Goal: Task Accomplishment & Management: Use online tool/utility

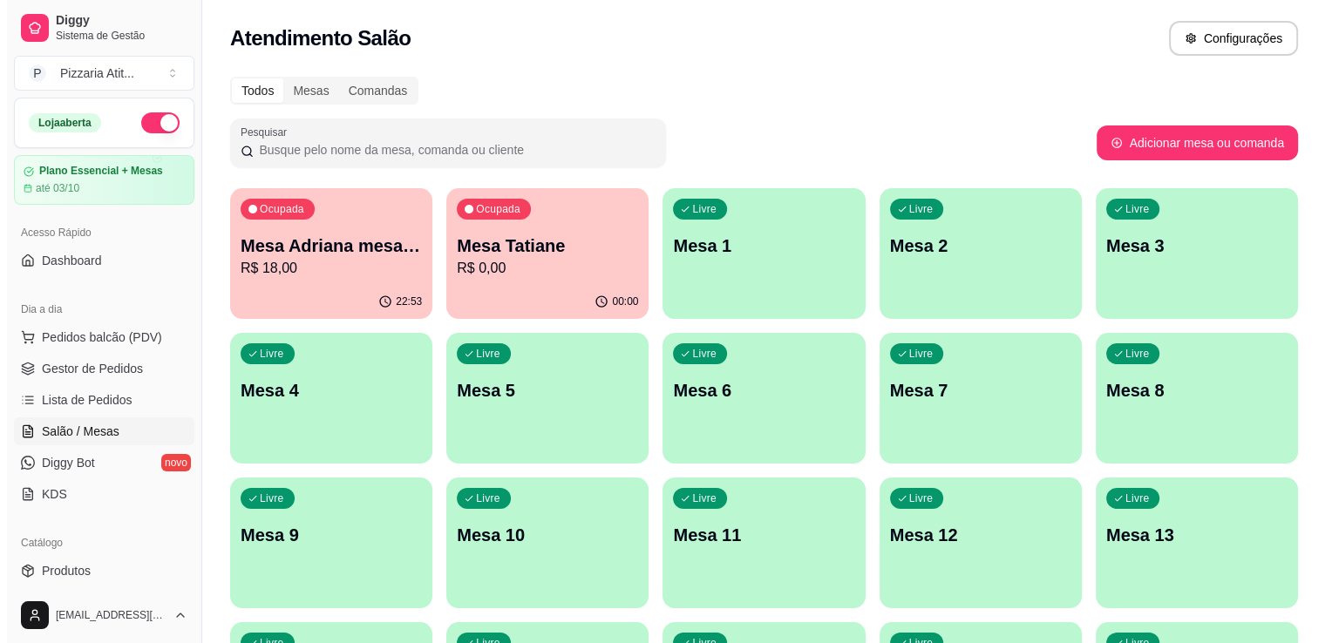
scroll to position [21, 0]
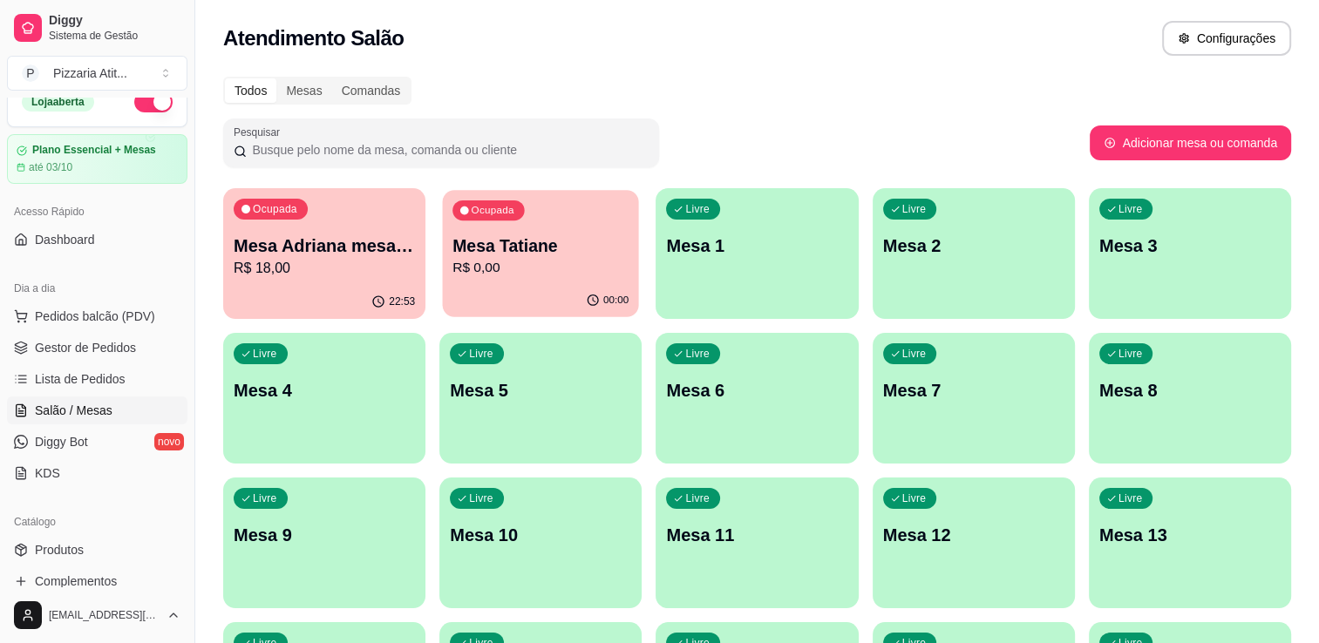
click at [480, 280] on div "Ocupada Mesa Tatiane R$ 0,00" at bounding box center [541, 237] width 196 height 94
click at [85, 310] on span "Pedidos balcão (PDV)" at bounding box center [95, 316] width 120 height 17
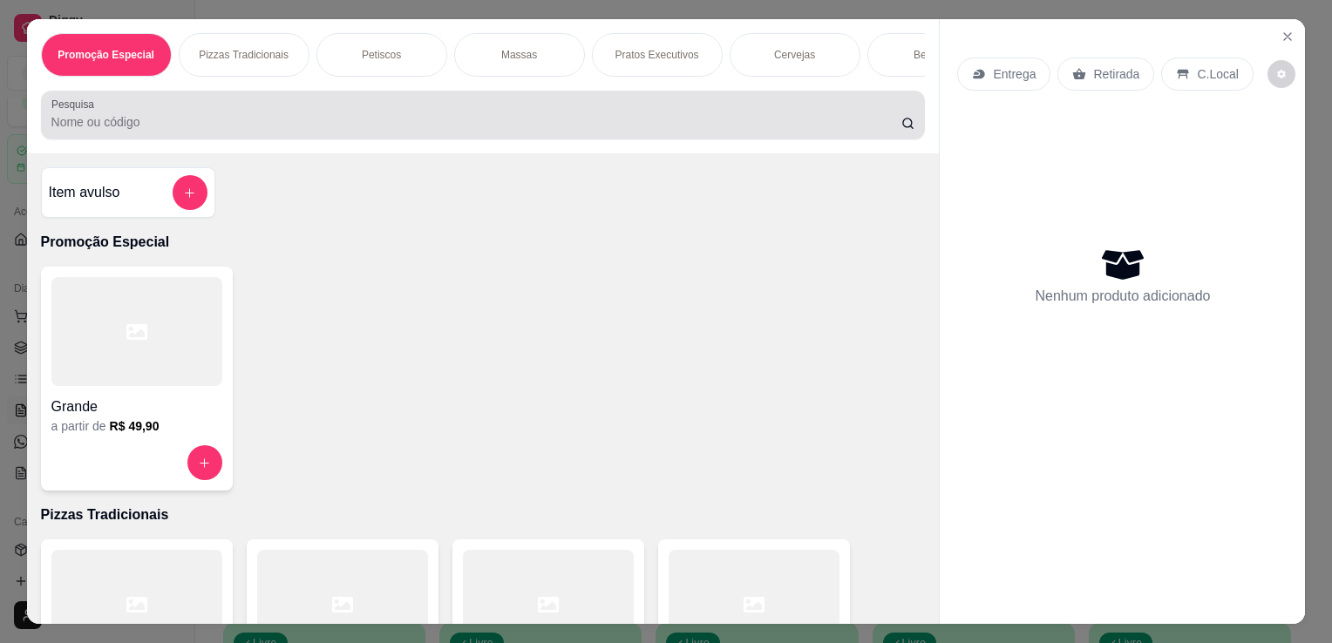
click at [506, 139] on div "Pesquisa" at bounding box center [483, 115] width 885 height 49
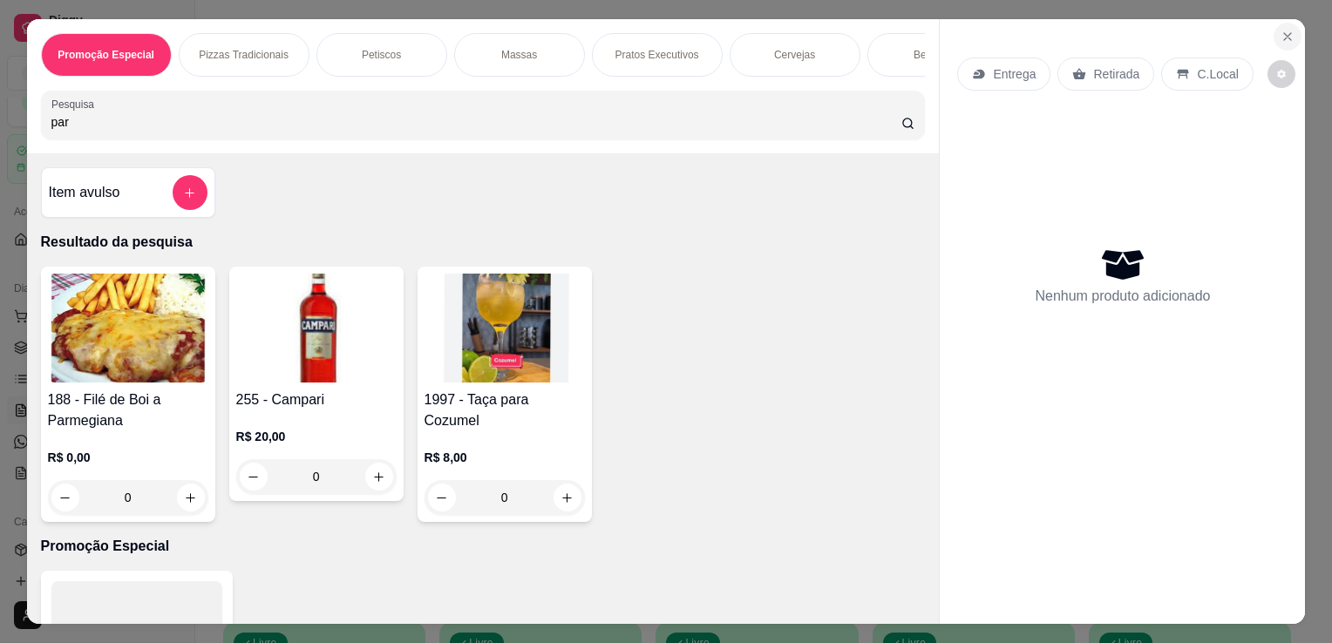
type input "par"
click at [1284, 33] on icon "Close" at bounding box center [1287, 36] width 7 height 7
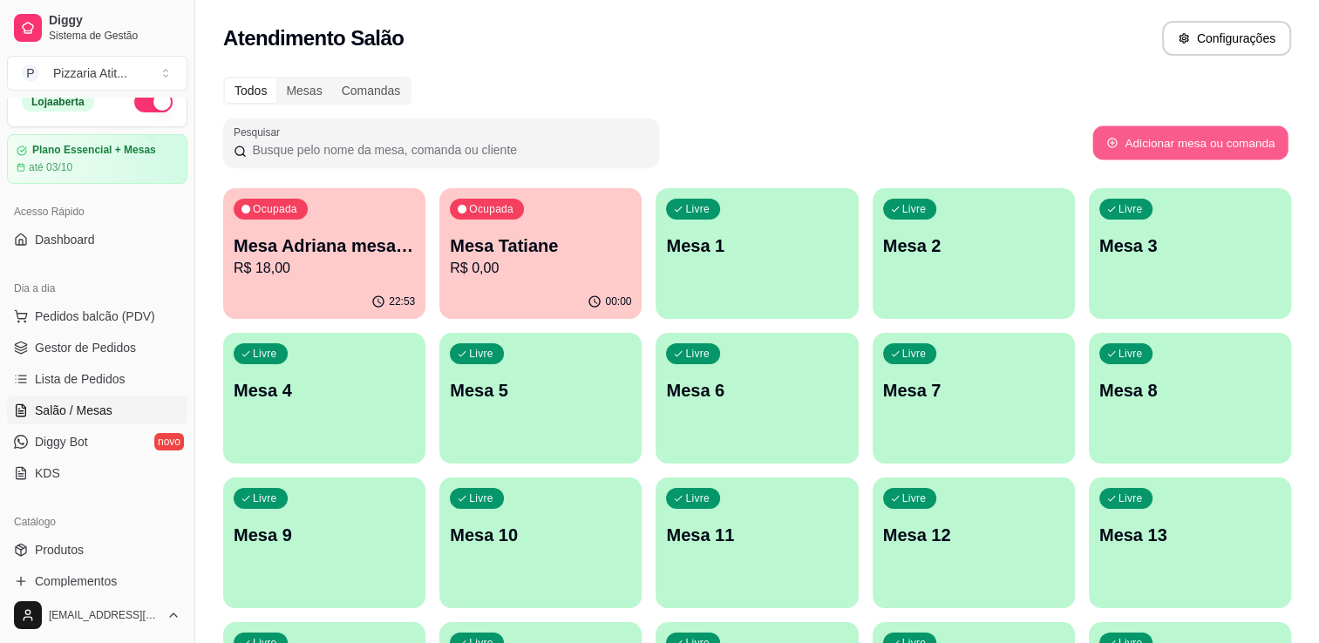
click at [1237, 141] on button "Adicionar mesa ou comanda" at bounding box center [1189, 143] width 195 height 34
select select "TABLE"
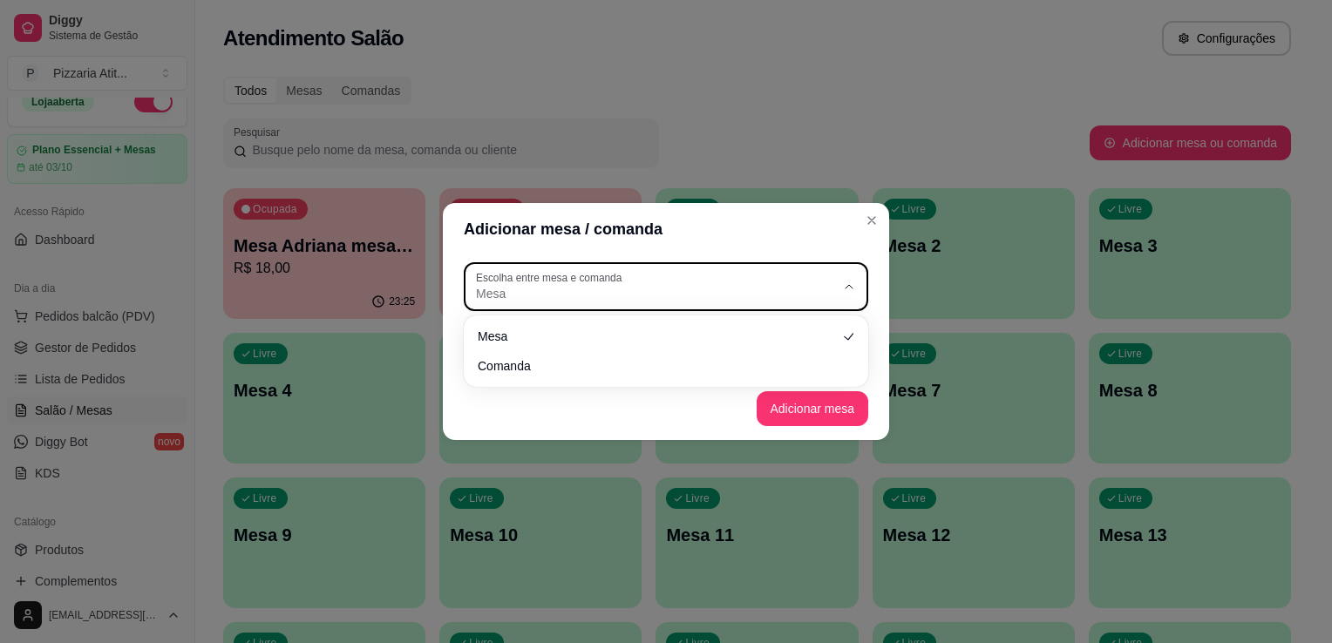
click at [823, 295] on span "Mesa" at bounding box center [655, 293] width 359 height 17
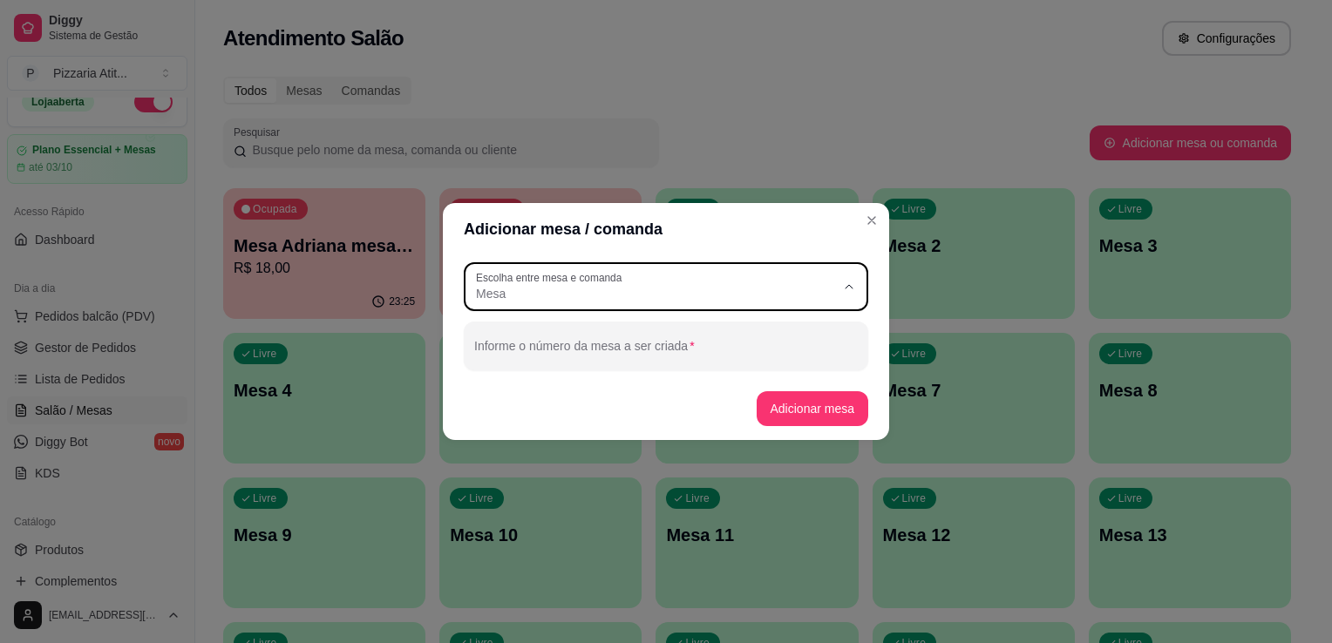
click at [759, 364] on span "Comanda" at bounding box center [658, 364] width 345 height 17
type input "CARD"
select select "CARD"
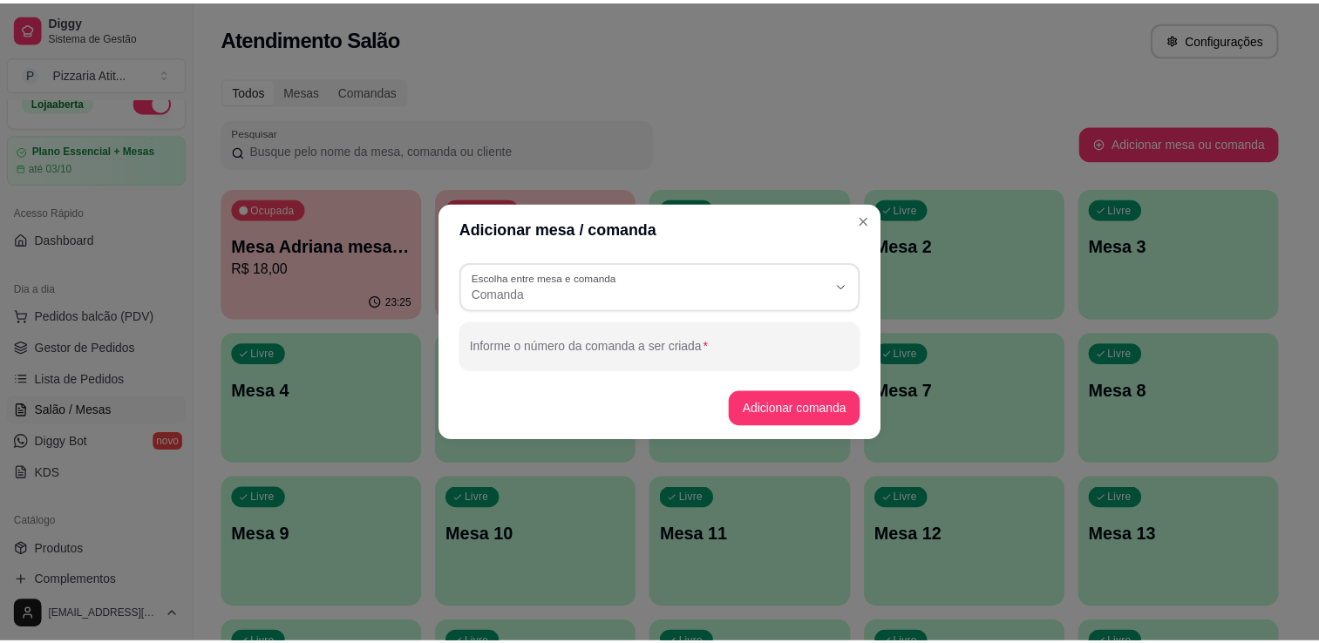
scroll to position [17, 0]
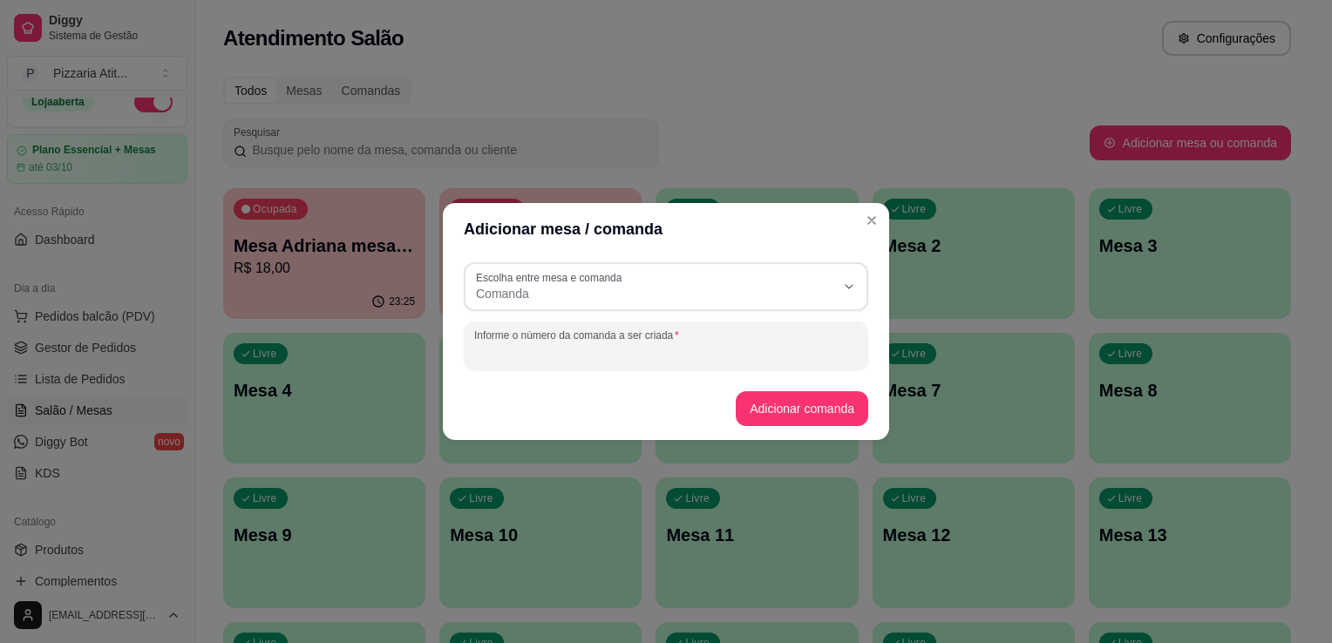
click at [757, 356] on input "Informe o número da comanda a ser criada" at bounding box center [666, 352] width 384 height 17
type input "r"
type input "[PERSON_NAME]"
click at [774, 410] on button "Adicionar comanda" at bounding box center [802, 409] width 128 height 34
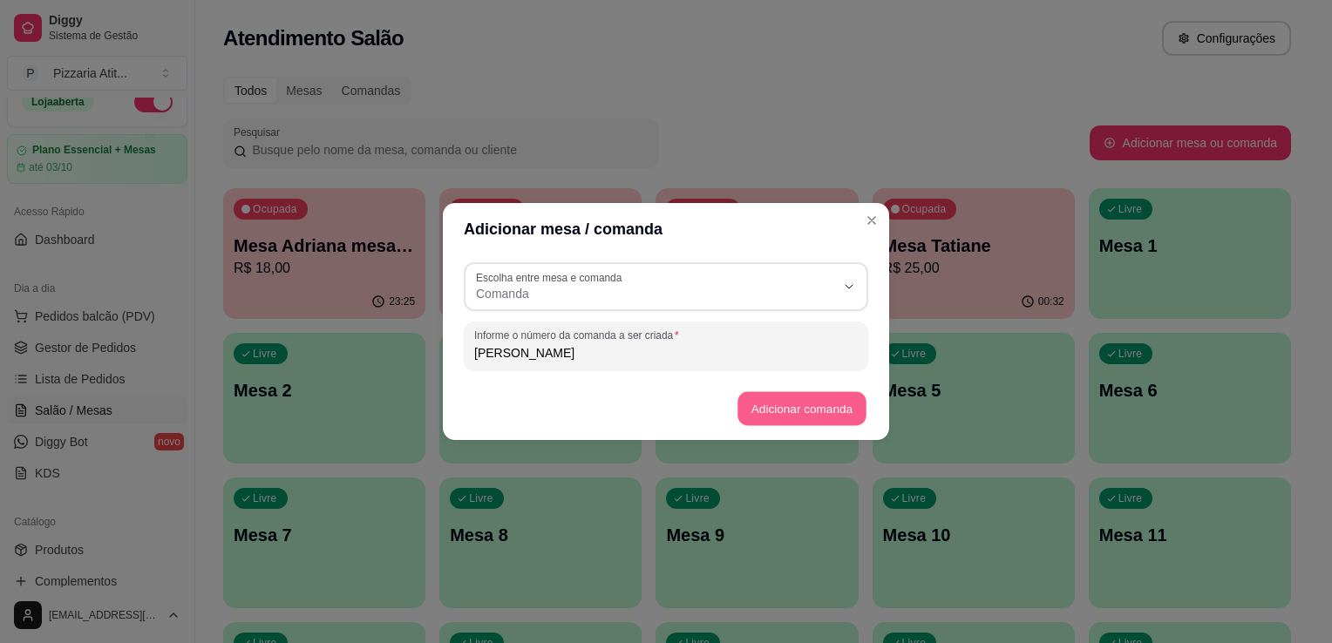
click at [793, 417] on button "Adicionar comanda" at bounding box center [802, 409] width 128 height 34
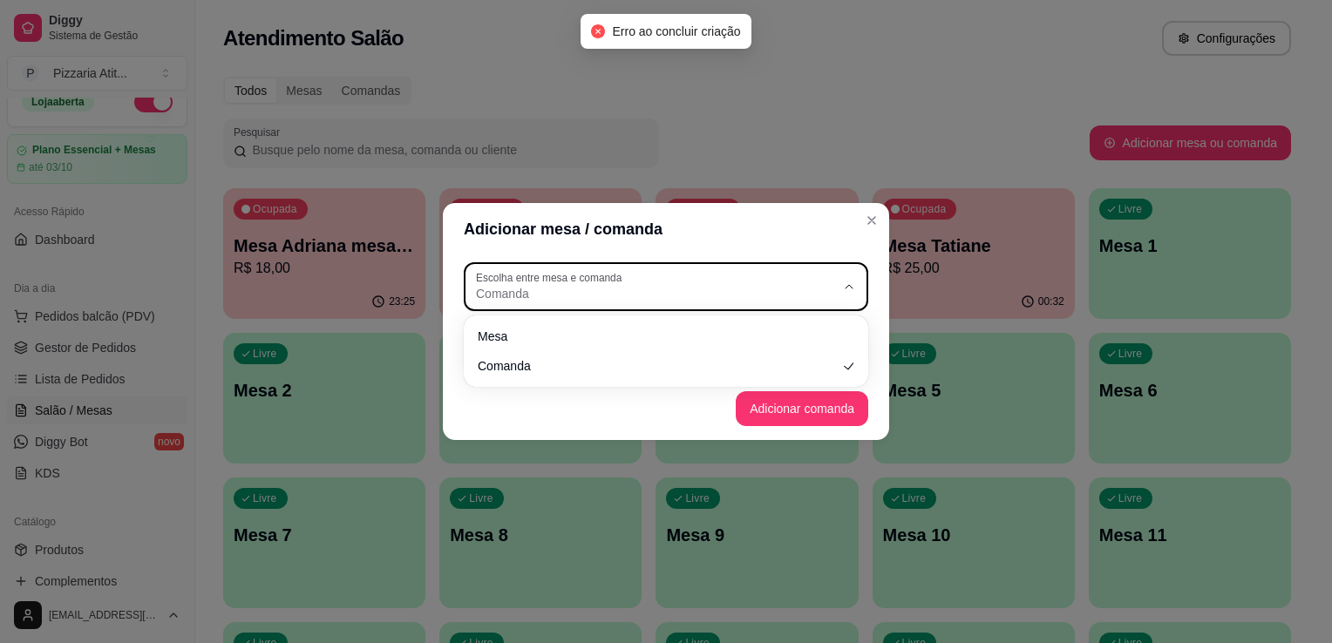
click at [861, 289] on button "Escolha entre mesa e comanda Comanda" at bounding box center [666, 286] width 405 height 49
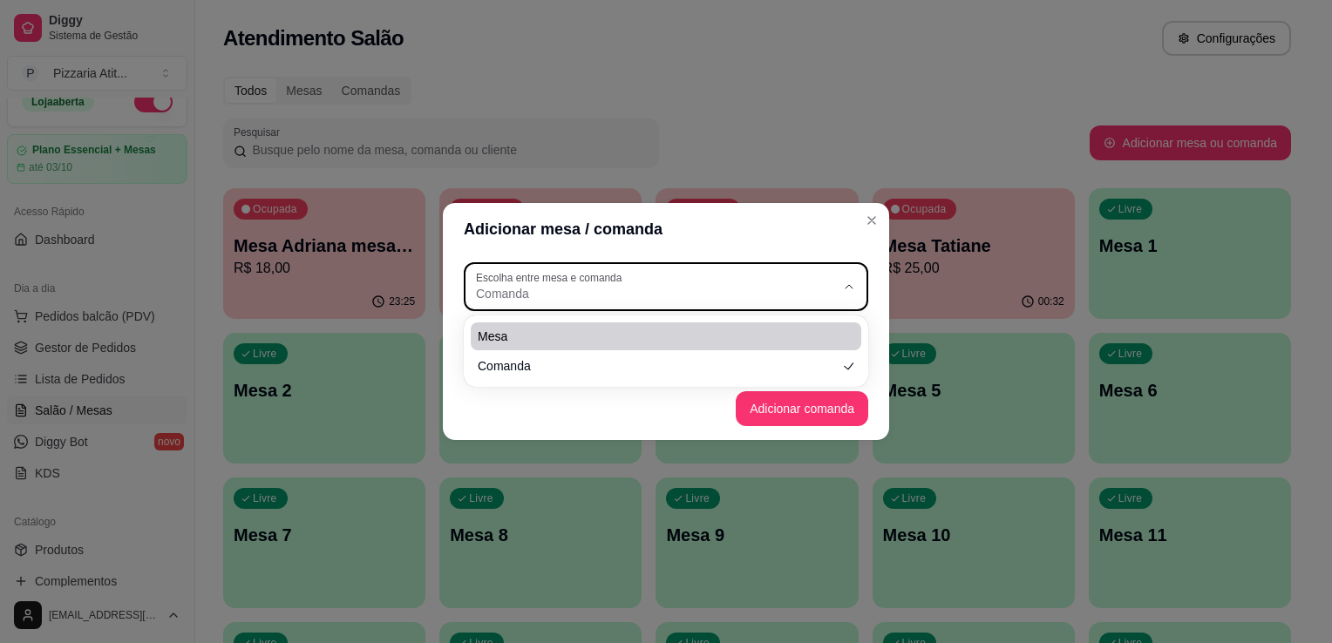
click at [935, 111] on div "Adicionar mesa / comanda CARD Escolha entre mesa e comanda Mesa Comanda Escolha…" at bounding box center [666, 321] width 1332 height 643
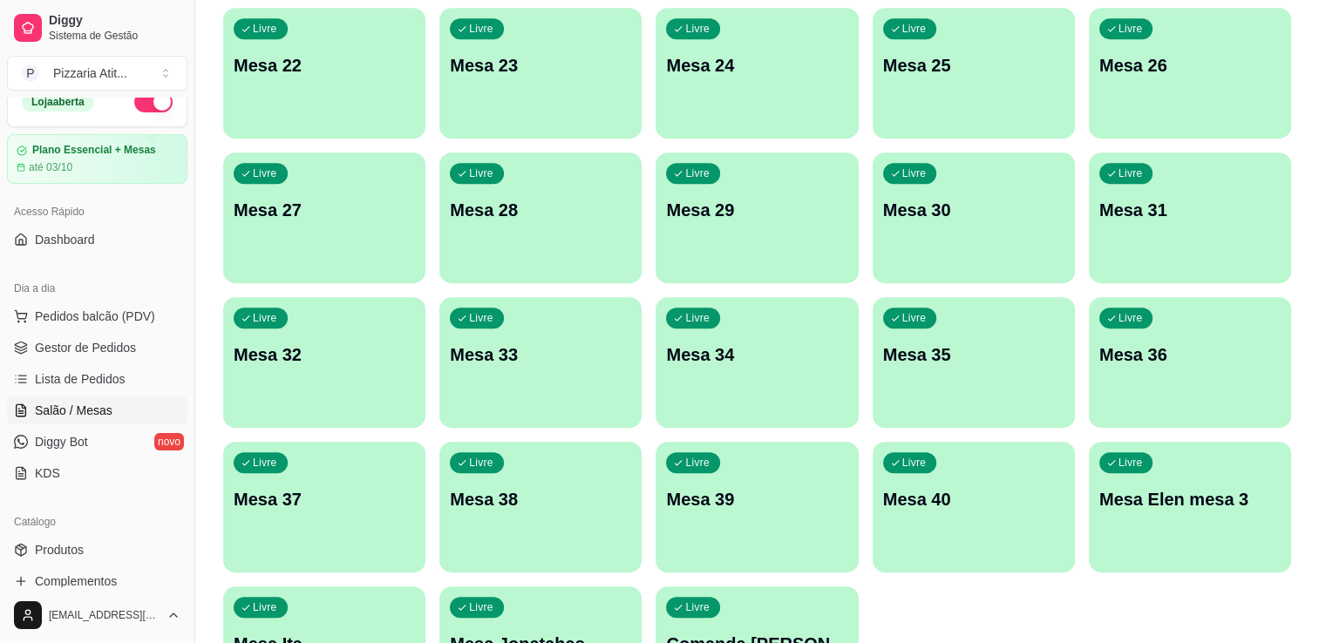
scroll to position [1048, 0]
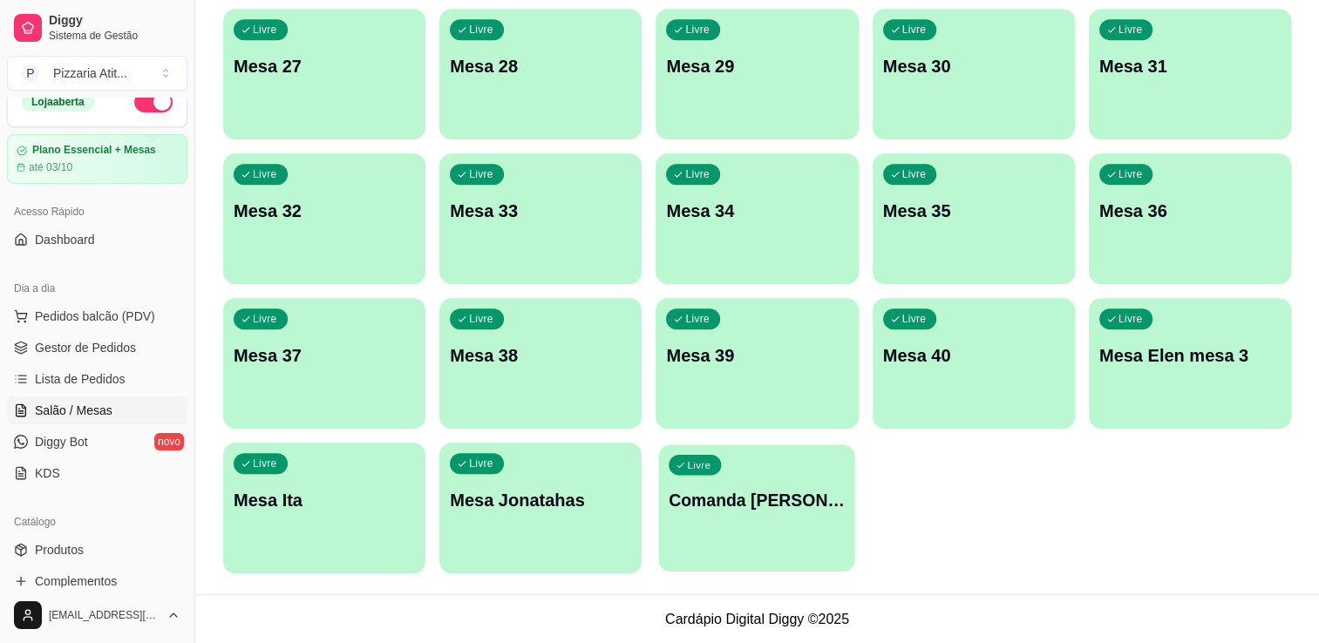
click at [745, 487] on div "Livre Comanda [PERSON_NAME]" at bounding box center [757, 498] width 196 height 106
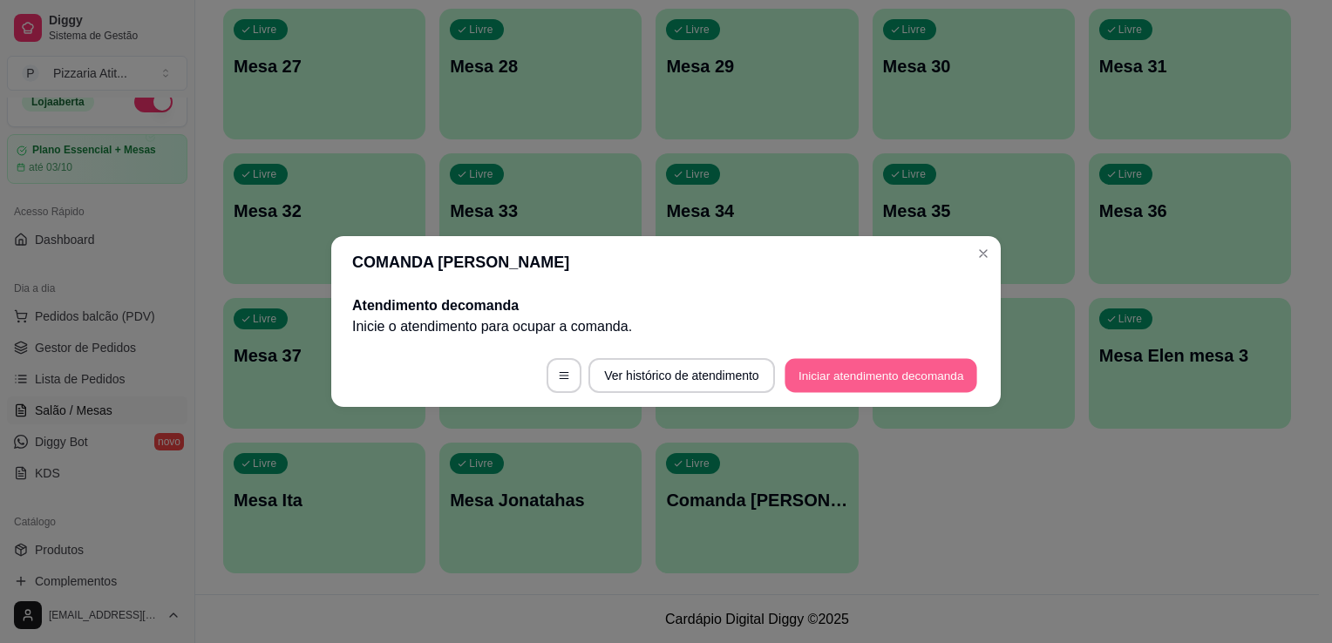
click at [871, 371] on button "Iniciar atendimento de comanda" at bounding box center [881, 376] width 193 height 34
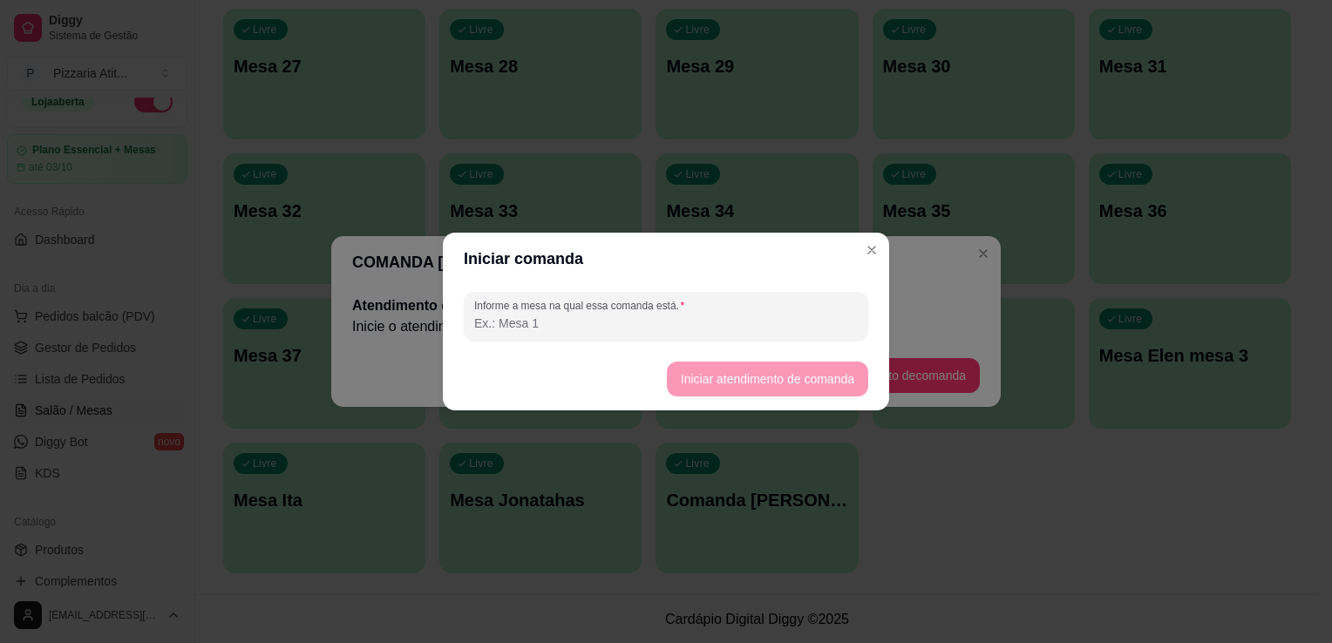
click at [781, 318] on input "Informe a mesa na qual essa comanda está." at bounding box center [666, 323] width 384 height 17
type input "1"
click at [781, 375] on button "Iniciar atendimento de comanda" at bounding box center [767, 379] width 201 height 35
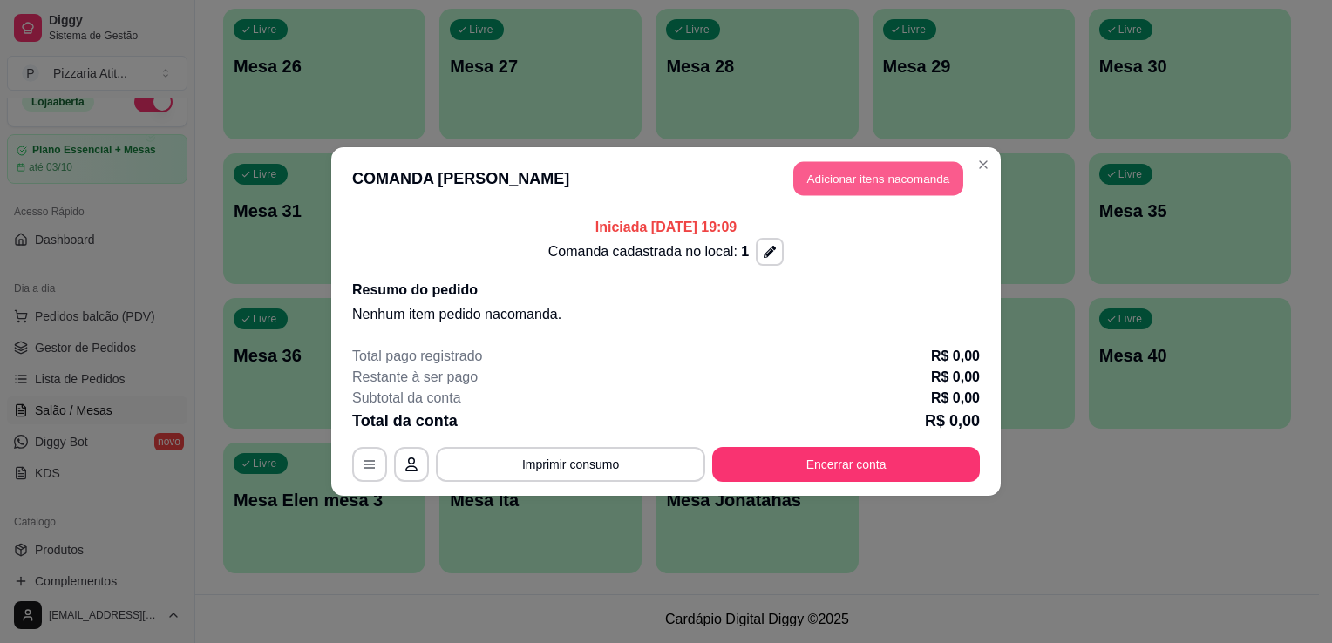
click at [865, 167] on button "Adicionar itens na comanda" at bounding box center [878, 179] width 170 height 34
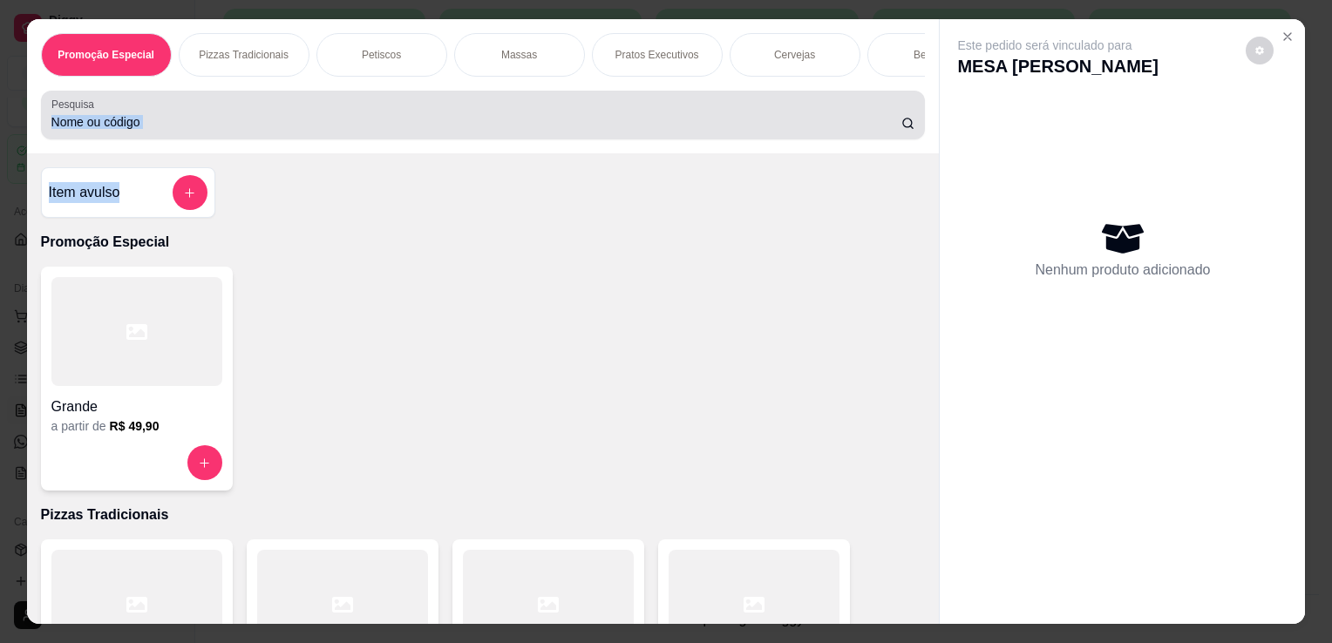
drag, startPoint x: 865, startPoint y: 167, endPoint x: 769, endPoint y: 132, distance: 102.4
click at [769, 132] on div "Promoção Especial Pizzas Tradicionais Petiscos Massas Pratos Executivos Cerveja…" at bounding box center [483, 321] width 913 height 605
click at [769, 131] on input "Pesquisa" at bounding box center [476, 121] width 850 height 17
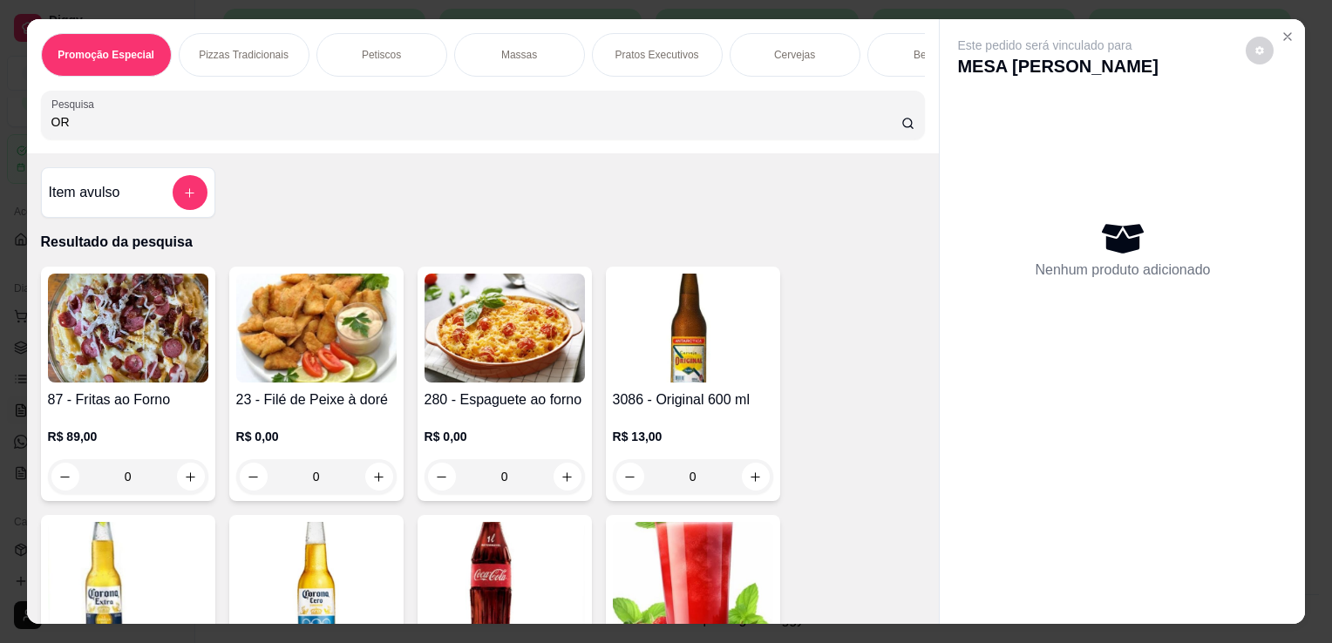
type input "OR"
click at [697, 300] on img at bounding box center [693, 328] width 160 height 109
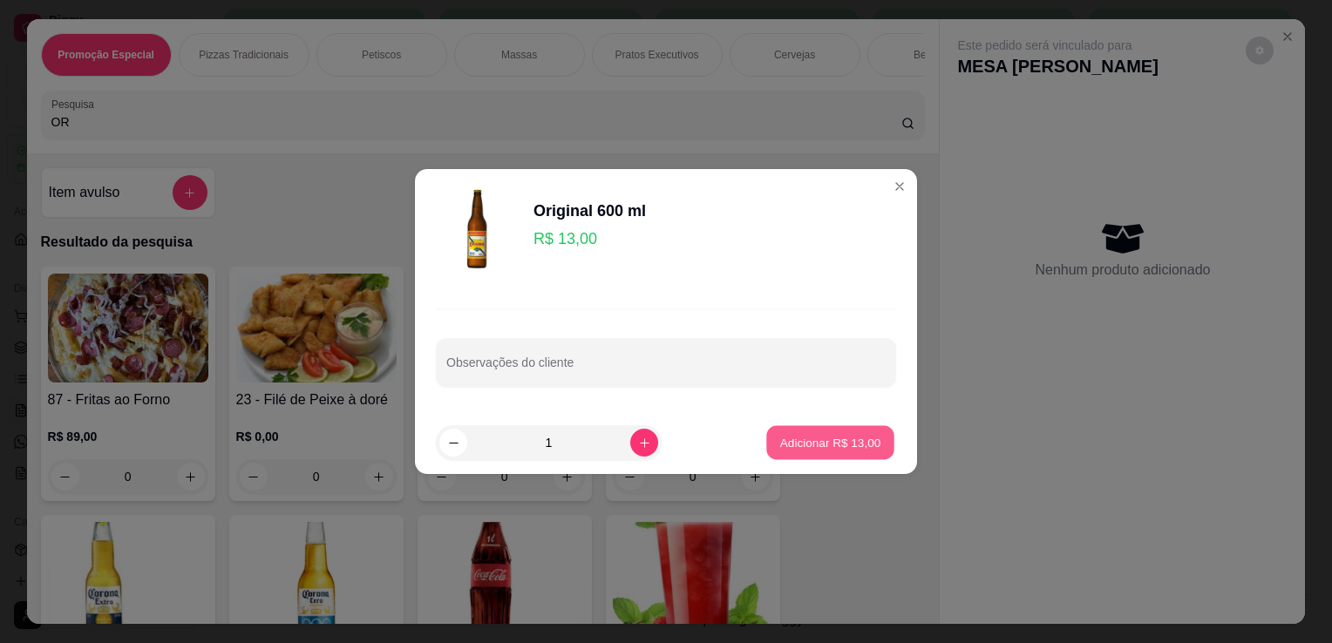
click at [834, 438] on p "Adicionar R$ 13,00" at bounding box center [830, 442] width 101 height 17
type input "1"
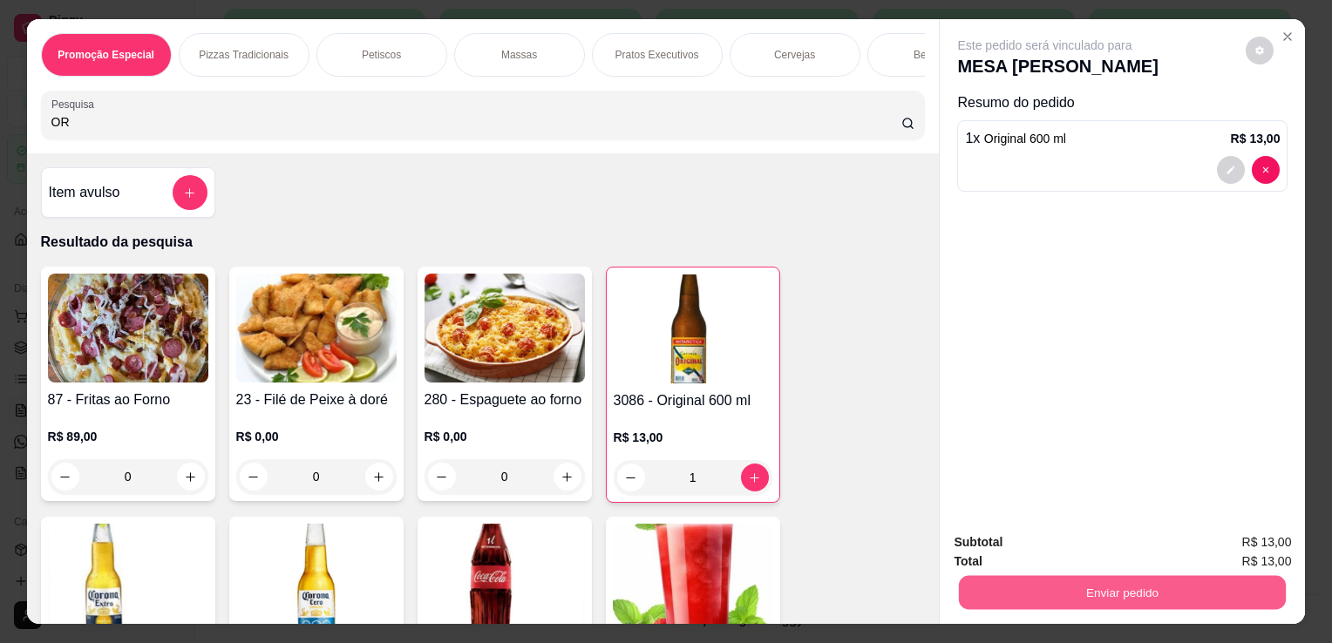
click at [1046, 593] on button "Enviar pedido" at bounding box center [1122, 592] width 327 height 34
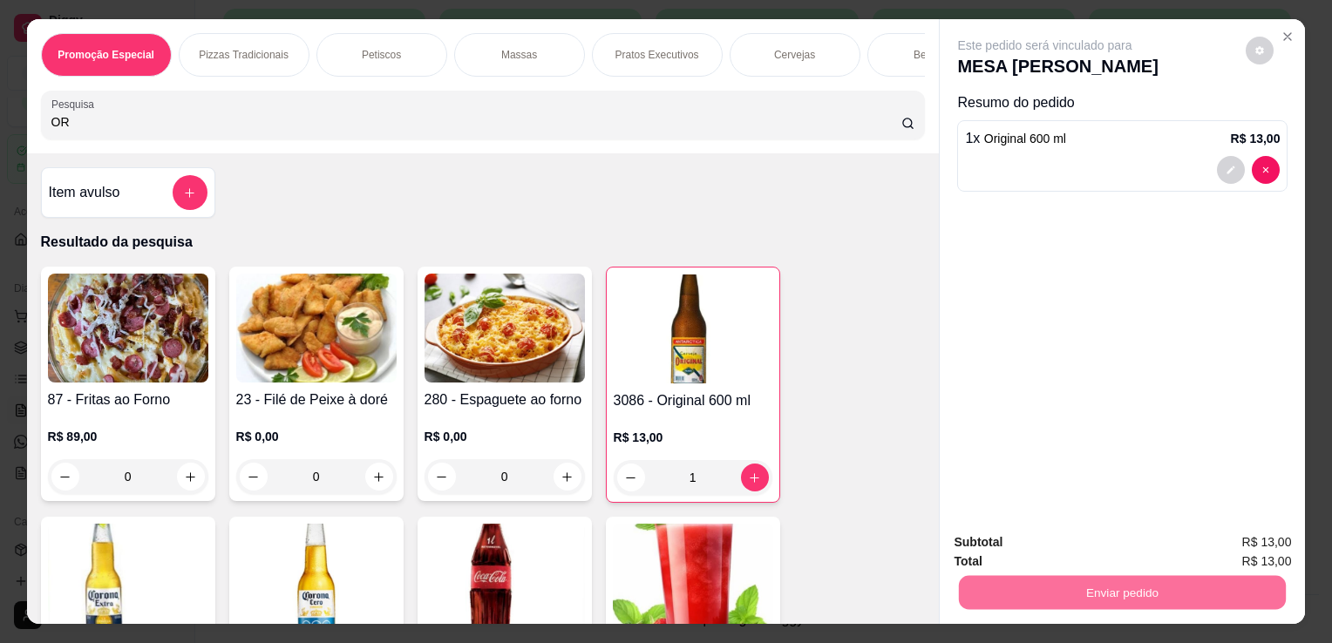
click at [1029, 549] on button "Não registrar e enviar pedido" at bounding box center [1065, 543] width 176 height 32
